Goal: Task Accomplishment & Management: Complete application form

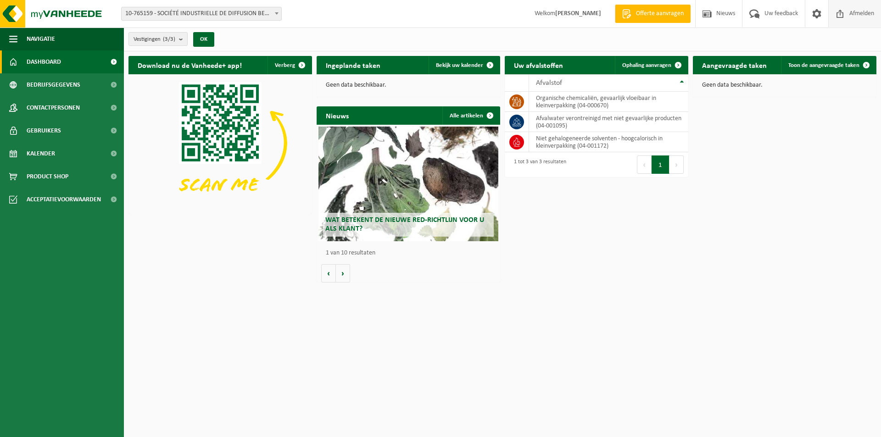
click at [852, 13] on span "Afmelden" at bounding box center [861, 13] width 29 height 27
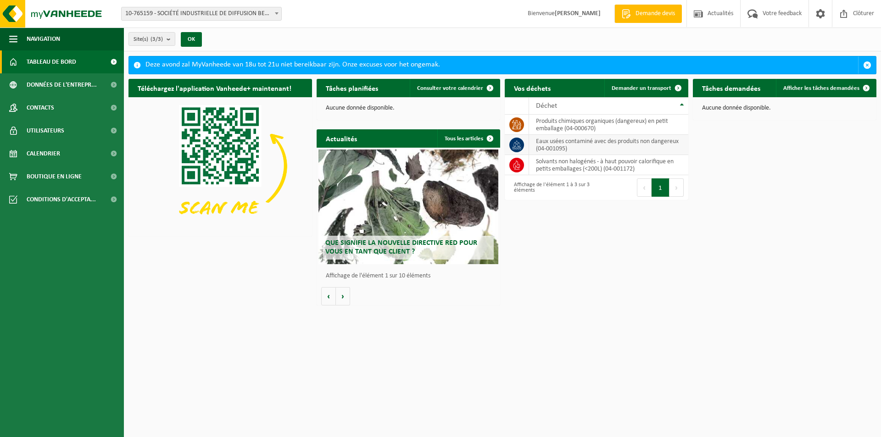
click at [566, 145] on td "eaux usées contaminé avec des produits non dangereux (04-001095)" at bounding box center [608, 145] width 159 height 20
click at [517, 145] on icon at bounding box center [516, 144] width 9 height 9
click at [650, 89] on span "Demander un transport" at bounding box center [641, 88] width 60 height 6
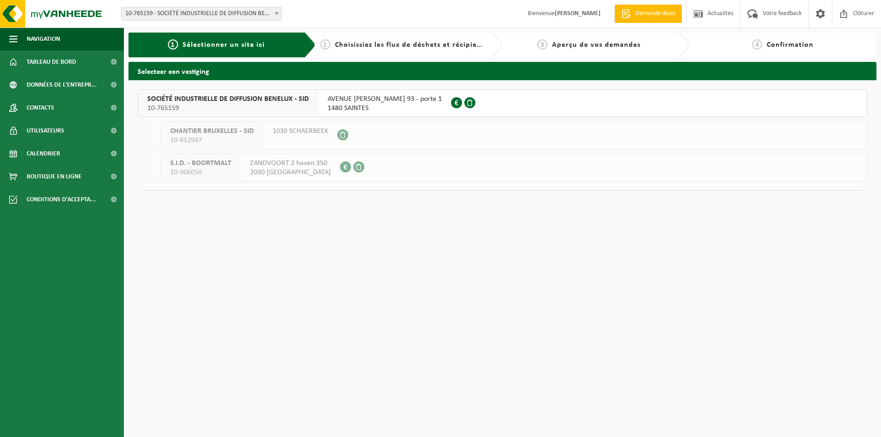
click at [269, 106] on span "10-765159" at bounding box center [227, 108] width 161 height 9
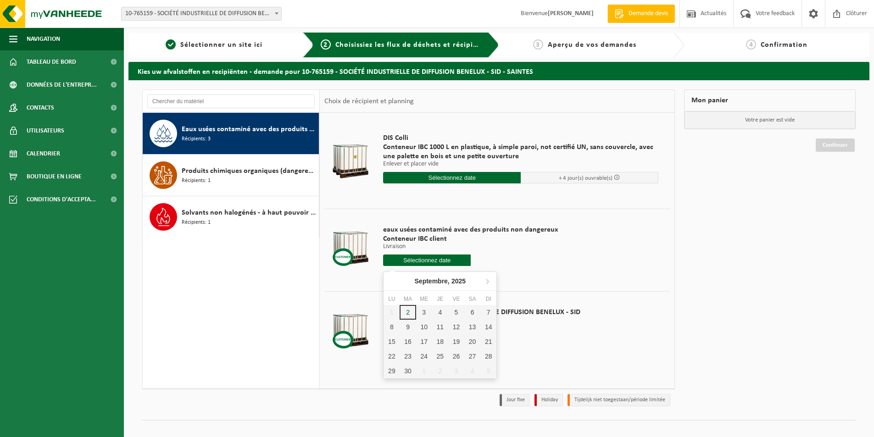
click at [439, 261] on input "text" at bounding box center [427, 260] width 88 height 11
click at [408, 310] on div "2" at bounding box center [408, 312] width 16 height 15
type input "à partir de 2025-09-02"
type input "2025-09-02"
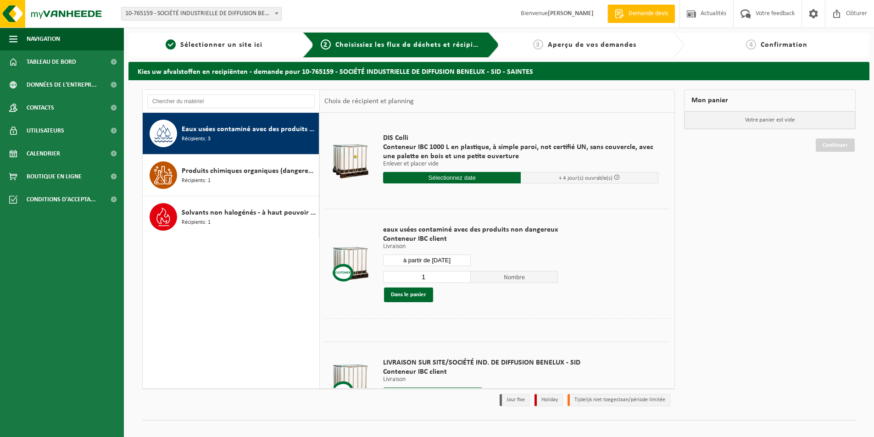
click at [459, 278] on input "1" at bounding box center [427, 277] width 88 height 12
click at [460, 274] on input "2" at bounding box center [427, 277] width 88 height 12
click at [460, 274] on input "3" at bounding box center [427, 277] width 88 height 12
click at [460, 274] on input "4" at bounding box center [427, 277] width 88 height 12
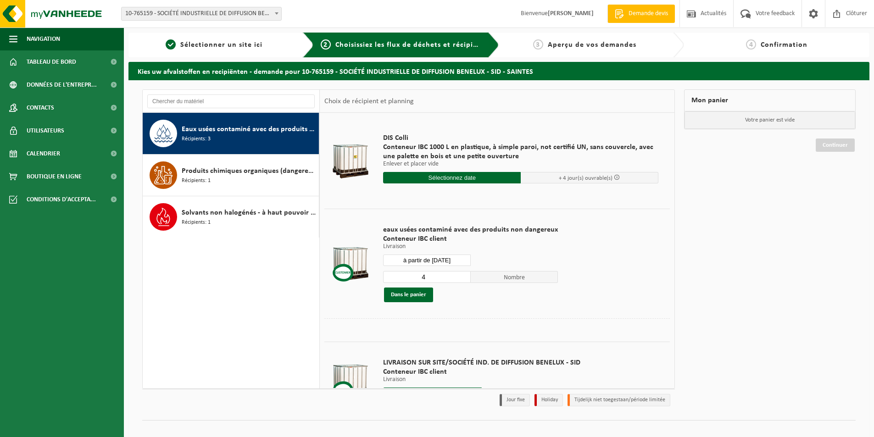
scroll to position [40, 0]
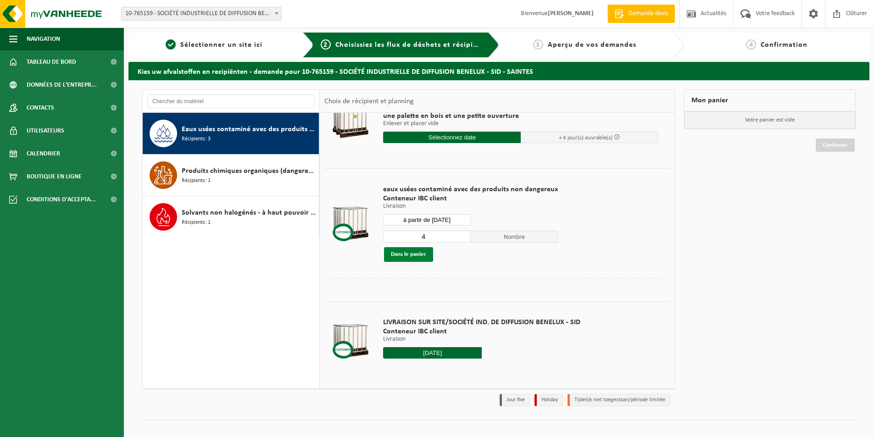
click at [394, 254] on button "Dans le panier" at bounding box center [408, 254] width 49 height 15
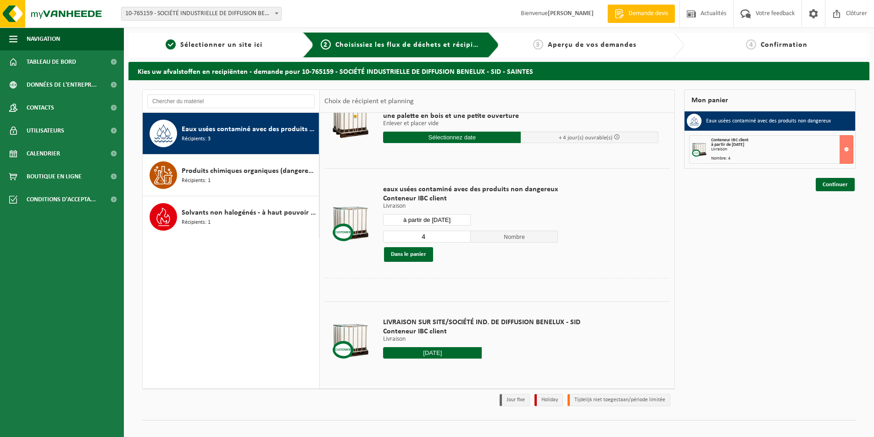
click at [341, 347] on div at bounding box center [350, 340] width 47 height 37
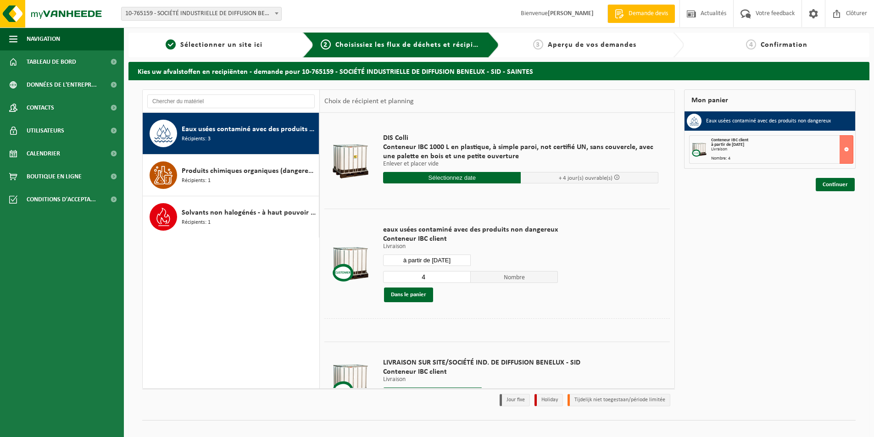
click at [429, 277] on input "4" at bounding box center [427, 277] width 88 height 12
click at [460, 274] on input "5" at bounding box center [427, 277] width 88 height 12
click at [460, 274] on input "6" at bounding box center [427, 277] width 88 height 12
click at [460, 274] on input "7" at bounding box center [427, 277] width 88 height 12
click at [458, 279] on input "6" at bounding box center [427, 277] width 88 height 12
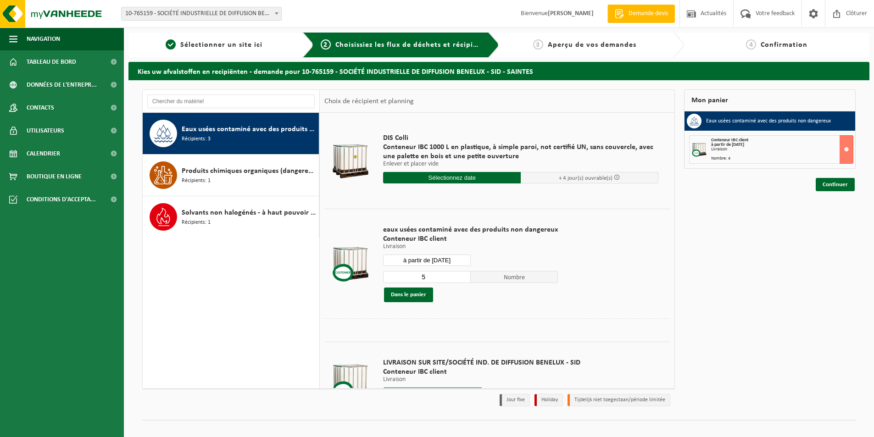
click at [458, 279] on input "5" at bounding box center [427, 277] width 88 height 12
click at [458, 279] on input "4" at bounding box center [427, 277] width 88 height 12
click at [458, 279] on input "3" at bounding box center [427, 277] width 88 height 12
click at [458, 279] on input "2" at bounding box center [427, 277] width 88 height 12
click at [458, 279] on input "1" at bounding box center [427, 277] width 88 height 12
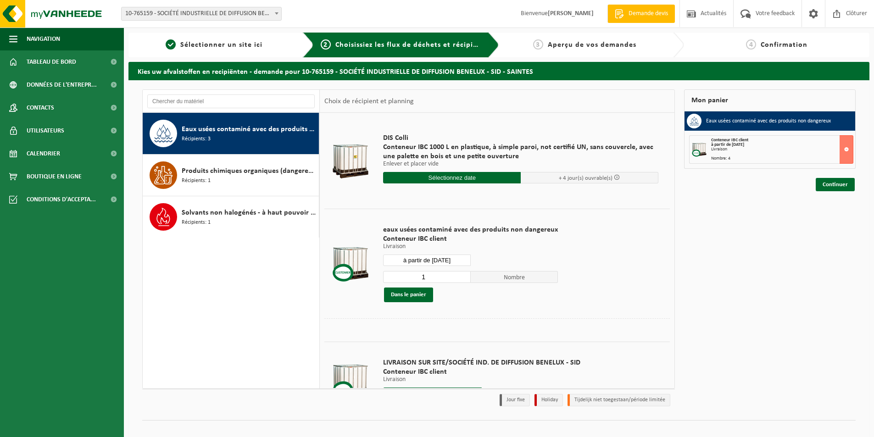
click at [458, 279] on input "1" at bounding box center [427, 277] width 88 height 12
click at [459, 279] on input "1" at bounding box center [427, 277] width 88 height 12
click at [844, 148] on button at bounding box center [846, 149] width 14 height 28
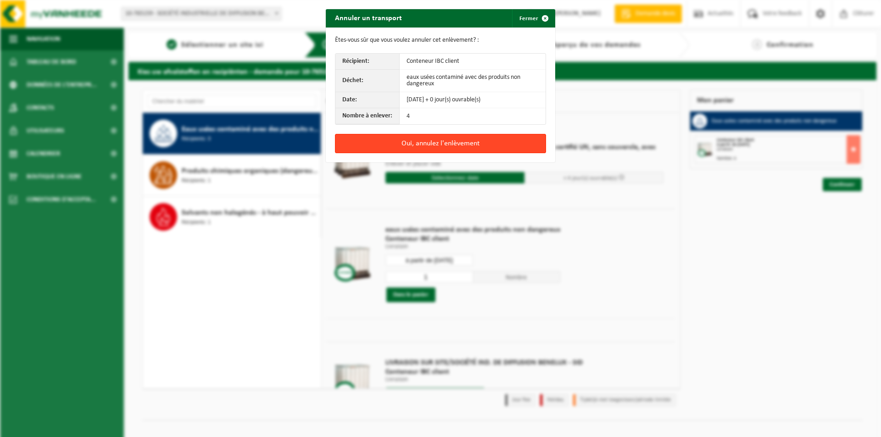
click at [423, 141] on button "Oui, annulez l'enlèvement" at bounding box center [440, 143] width 211 height 19
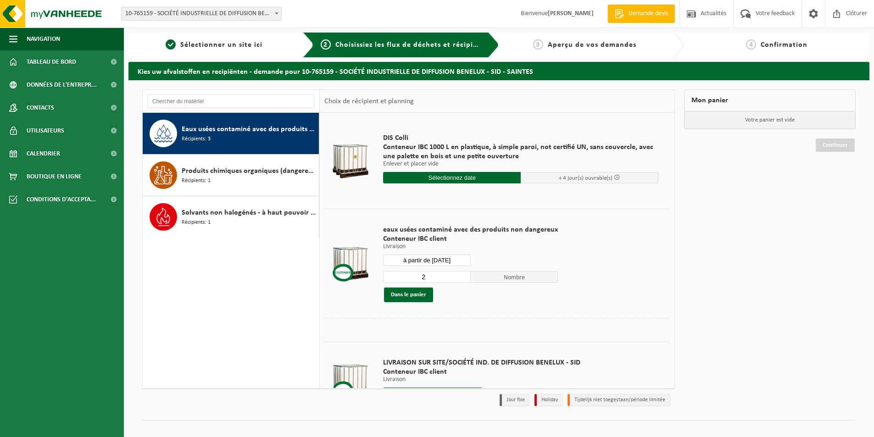
click at [460, 275] on input "2" at bounding box center [427, 277] width 88 height 12
type input "1"
click at [459, 280] on input "1" at bounding box center [427, 277] width 88 height 12
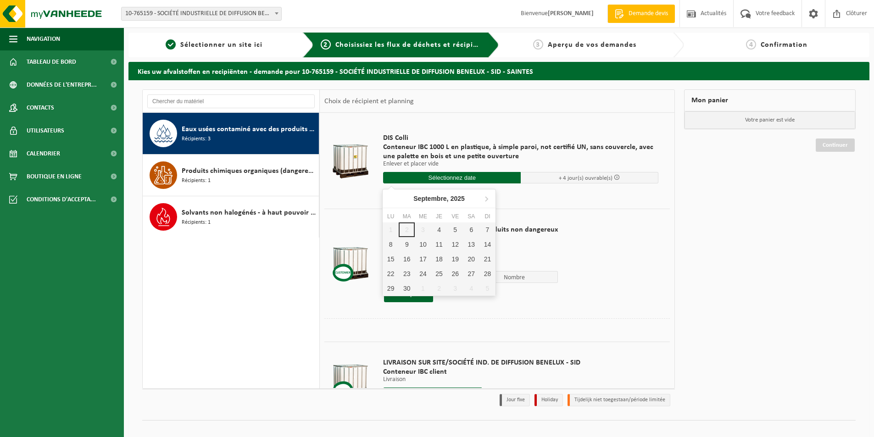
click at [434, 178] on input "text" at bounding box center [452, 177] width 138 height 11
click at [440, 232] on div "4" at bounding box center [439, 229] width 16 height 15
type input "à partir de 2025-09-04"
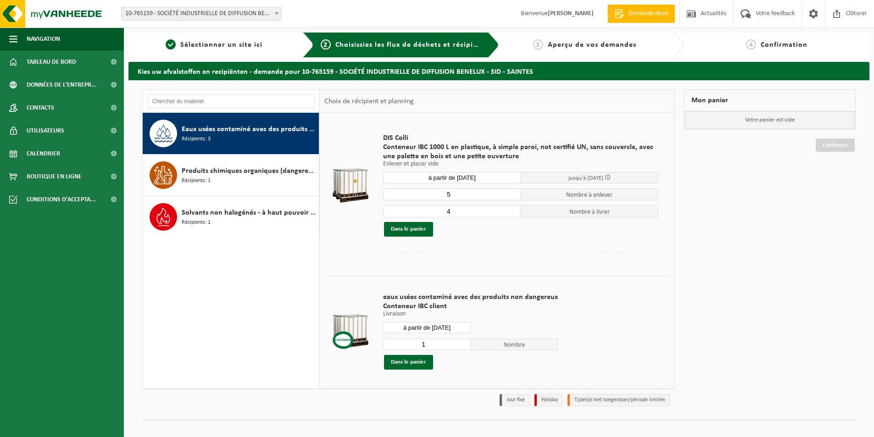
click at [510, 191] on input "5" at bounding box center [452, 195] width 138 height 12
click at [509, 195] on input "4" at bounding box center [452, 195] width 138 height 12
click at [509, 195] on input "3" at bounding box center [452, 195] width 138 height 12
click at [405, 232] on button "Dans le panier" at bounding box center [408, 229] width 49 height 15
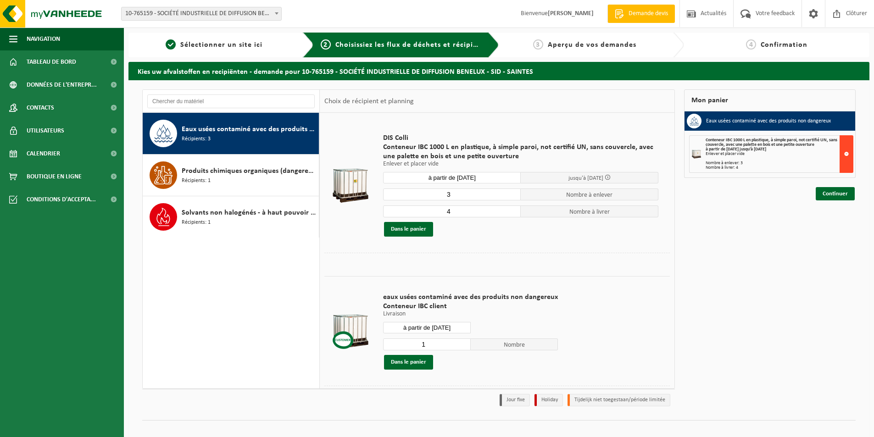
click at [847, 154] on button at bounding box center [846, 154] width 14 height 38
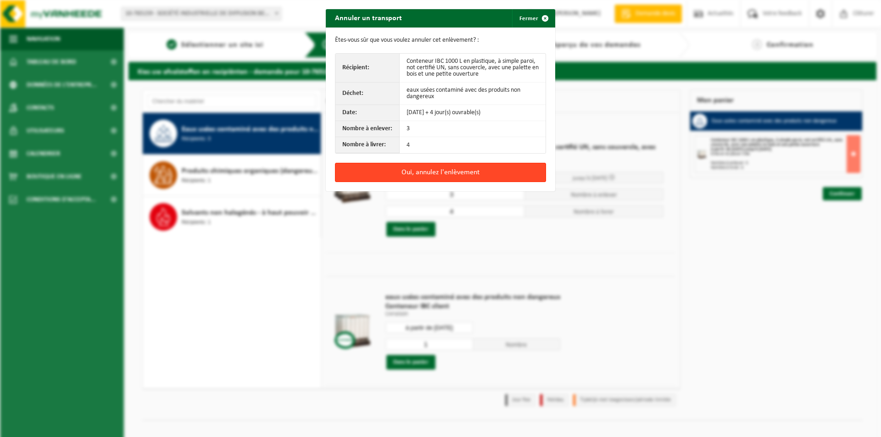
click at [422, 168] on button "Oui, annulez l'enlèvement" at bounding box center [440, 172] width 211 height 19
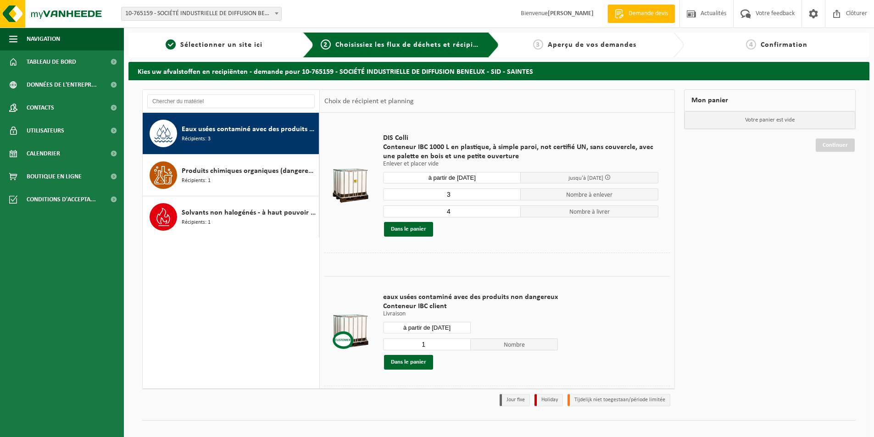
click at [460, 196] on input "3" at bounding box center [452, 195] width 138 height 12
click at [510, 193] on input "4" at bounding box center [452, 195] width 138 height 12
click at [510, 193] on input "5" at bounding box center [452, 195] width 138 height 12
click at [509, 192] on input "6" at bounding box center [452, 195] width 138 height 12
click at [510, 197] on input "5" at bounding box center [452, 195] width 138 height 12
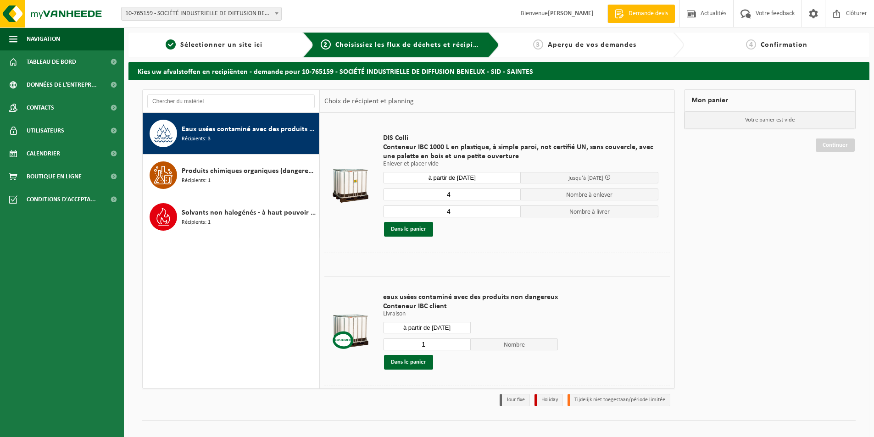
click at [510, 197] on input "4" at bounding box center [452, 195] width 138 height 12
click at [510, 197] on input "3" at bounding box center [452, 195] width 138 height 12
click at [510, 197] on input "2" at bounding box center [452, 195] width 138 height 12
click at [510, 197] on input "1" at bounding box center [452, 195] width 138 height 12
type input "0"
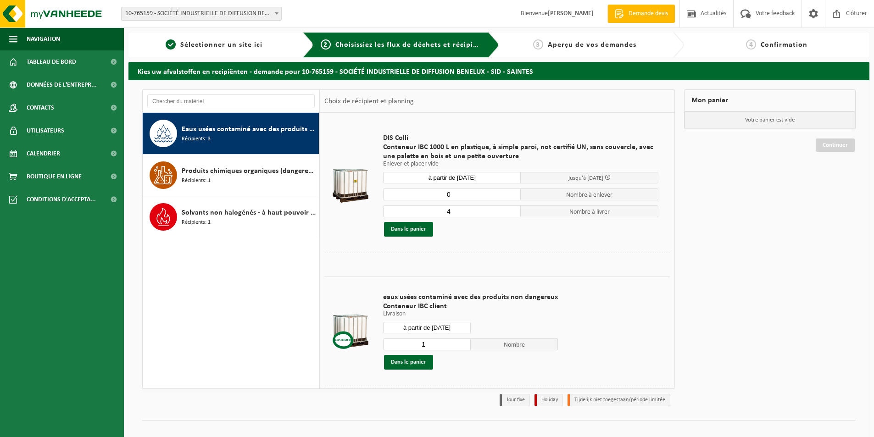
click at [510, 197] on input "0" at bounding box center [452, 195] width 138 height 12
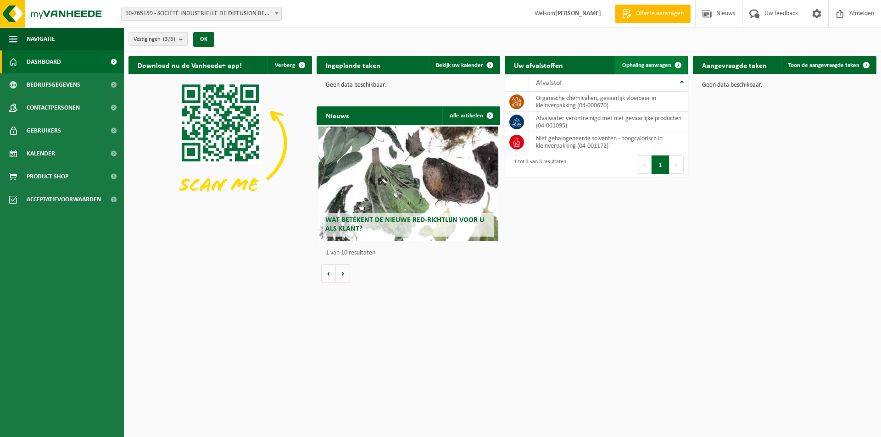
click at [638, 64] on span "Ophaling aanvragen" at bounding box center [646, 65] width 49 height 6
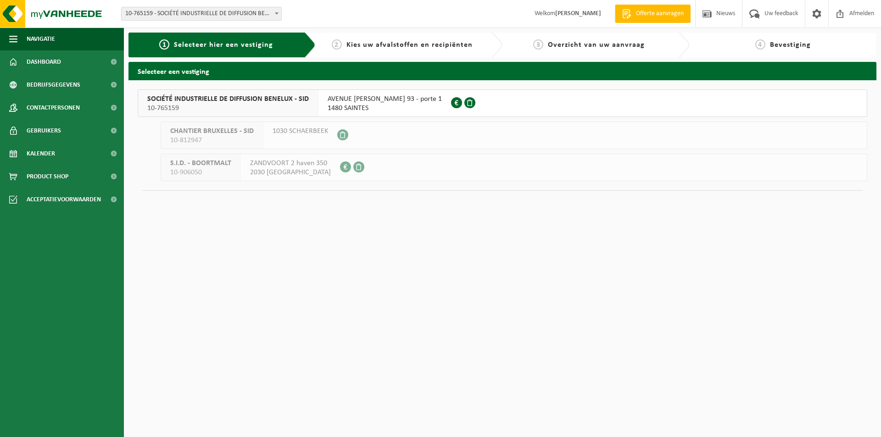
click at [230, 104] on span "10-765159" at bounding box center [227, 108] width 161 height 9
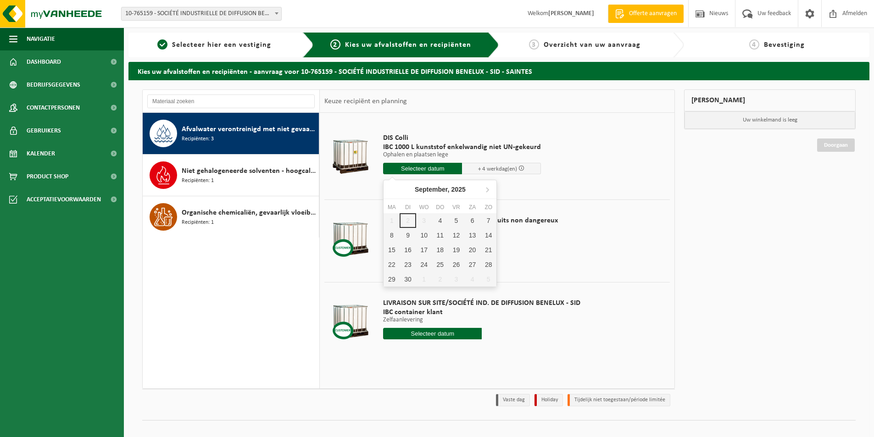
click at [419, 169] on input "text" at bounding box center [422, 168] width 79 height 11
click at [437, 221] on div "4" at bounding box center [440, 220] width 16 height 15
type input "Van 2025-09-04"
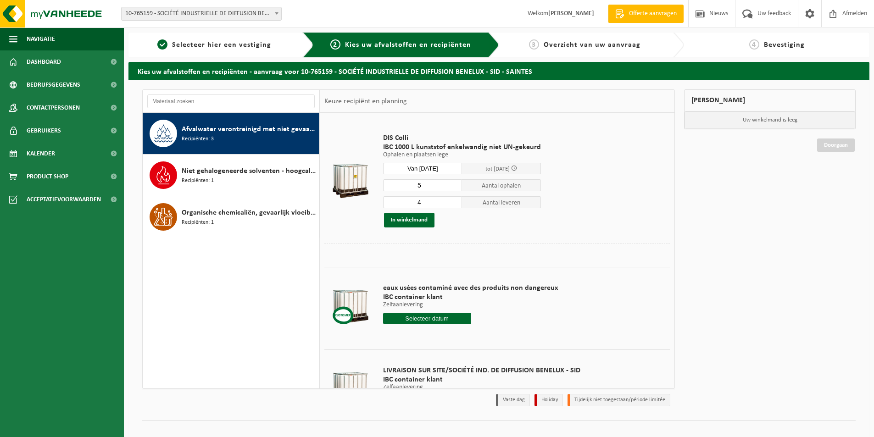
click at [452, 183] on input "5" at bounding box center [422, 185] width 79 height 12
click at [451, 187] on input "4" at bounding box center [422, 185] width 79 height 12
type input "3"
click at [451, 187] on input "3" at bounding box center [422, 185] width 79 height 12
click at [409, 221] on button "In winkelmand" at bounding box center [409, 220] width 50 height 15
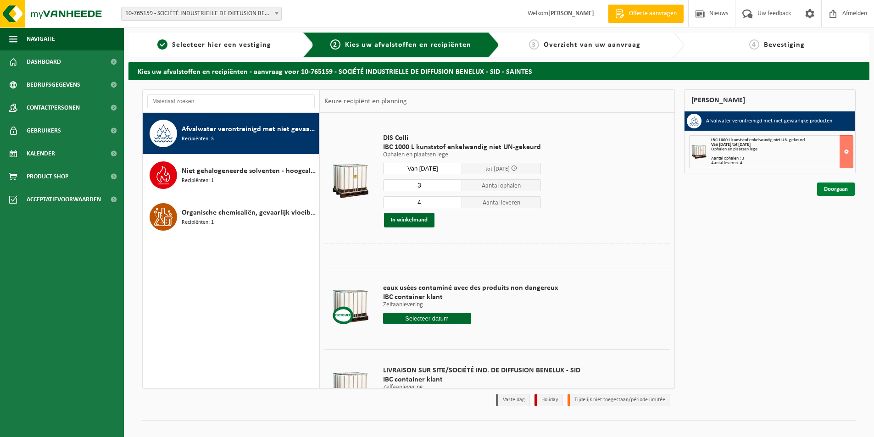
click at [832, 191] on link "Doorgaan" at bounding box center [836, 189] width 38 height 13
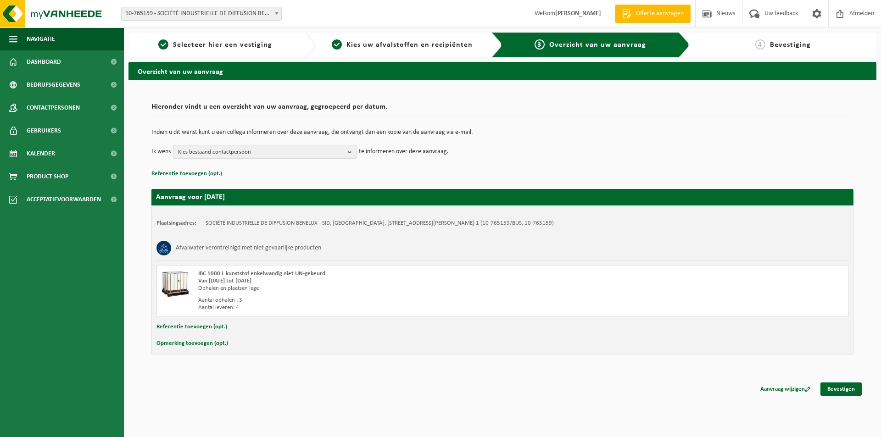
click at [351, 150] on b "button" at bounding box center [352, 151] width 8 height 13
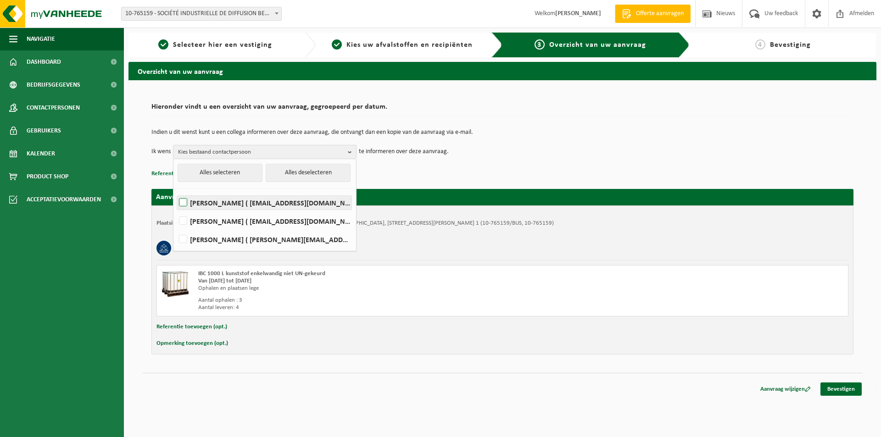
click at [185, 201] on label "COLETTE ANDRÉ ( colette.andre@sid.be )" at bounding box center [264, 203] width 174 height 14
click at [176, 191] on input "COLETTE ANDRÉ ( colette.andre@sid.be )" at bounding box center [175, 191] width 0 height 0
checkbox input "true"
click at [180, 240] on label "DANIEL DECKX ( daniel.deckx@sid.be )" at bounding box center [264, 240] width 174 height 14
click at [176, 228] on input "DANIEL DECKX ( daniel.deckx@sid.be )" at bounding box center [175, 228] width 0 height 0
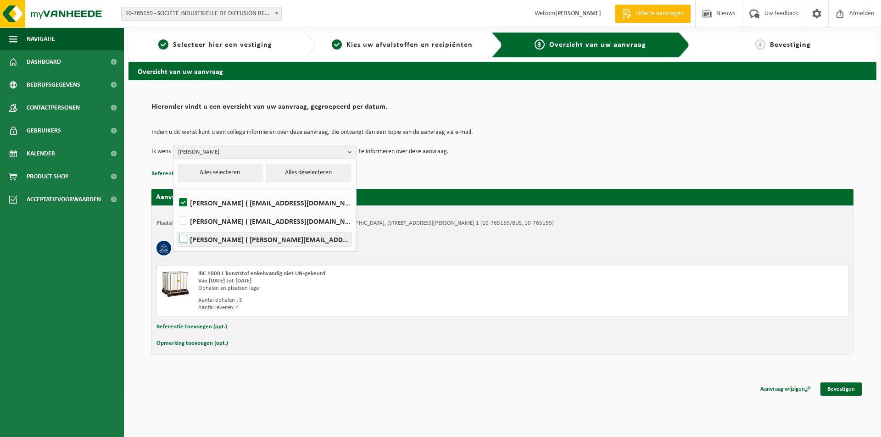
checkbox input "true"
click at [582, 250] on div "Afvalwater verontreinigd met niet gevaarlijke producten" at bounding box center [502, 248] width 692 height 24
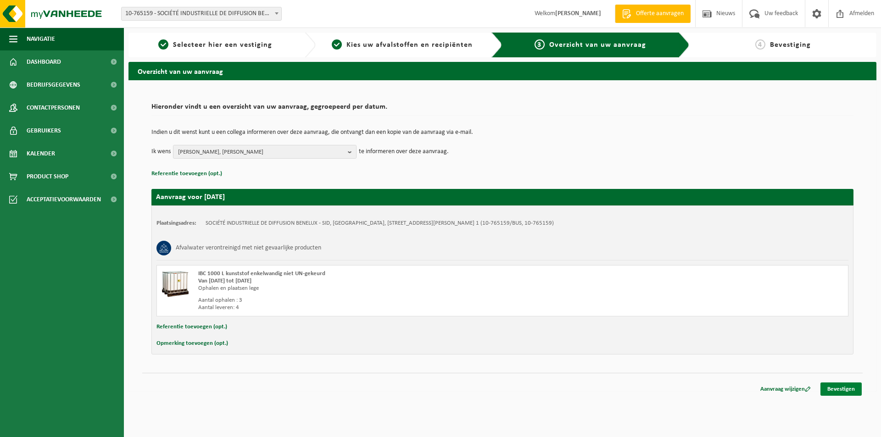
click at [844, 389] on link "Bevestigen" at bounding box center [840, 389] width 41 height 13
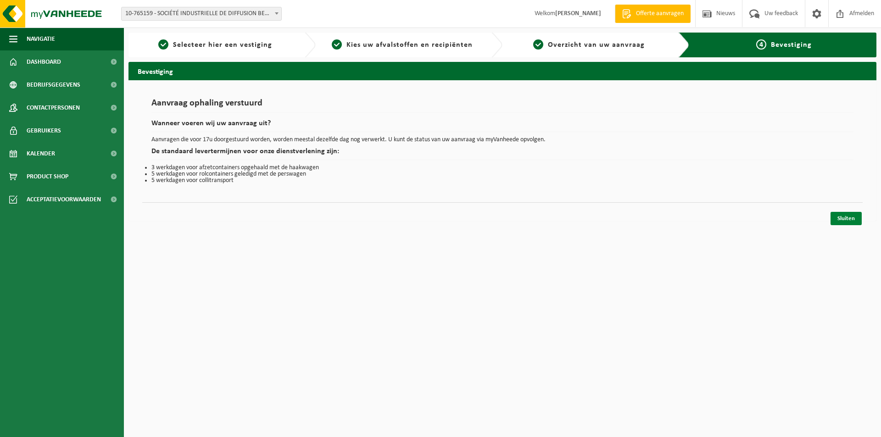
click at [849, 217] on link "Sluiten" at bounding box center [845, 218] width 31 height 13
